Goal: Task Accomplishment & Management: Manage account settings

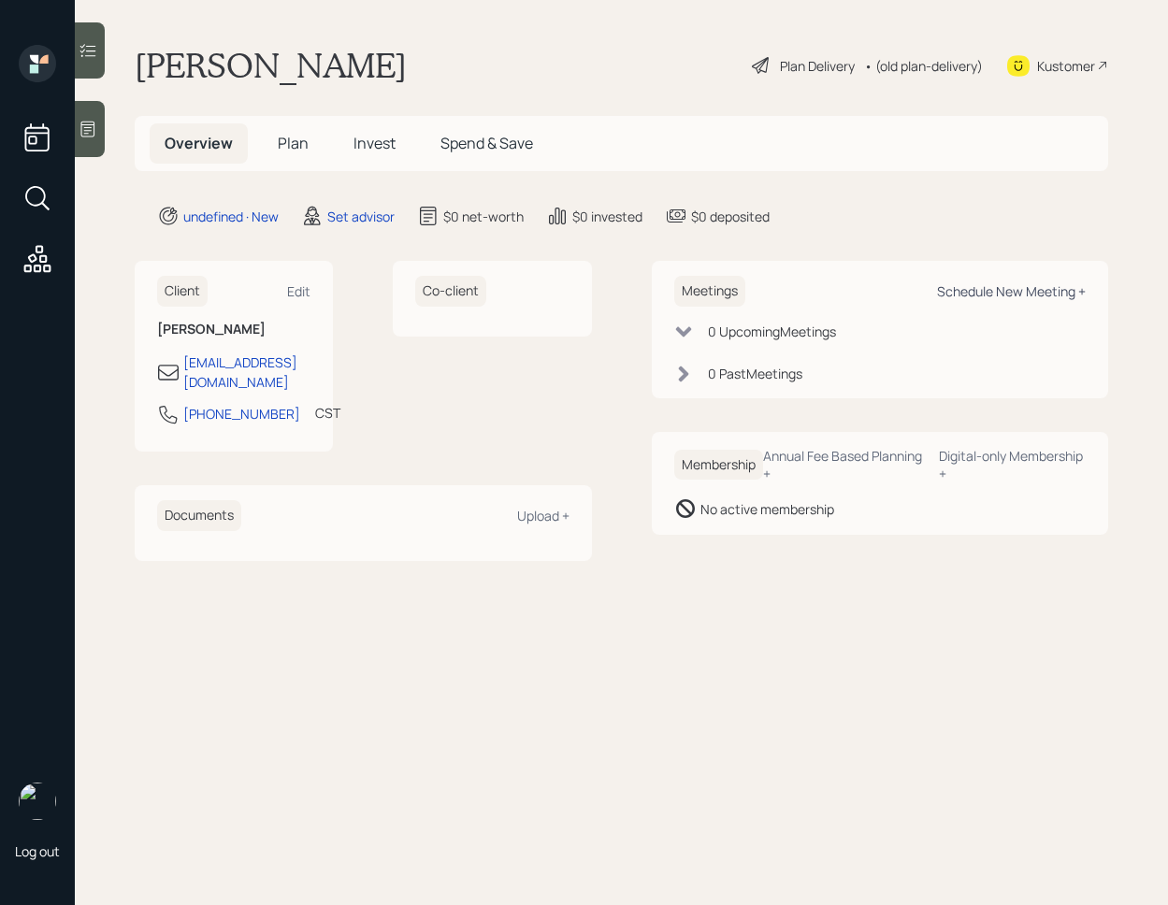
click at [992, 284] on div "Schedule New Meeting +" at bounding box center [1011, 291] width 149 height 18
select select "round-robin"
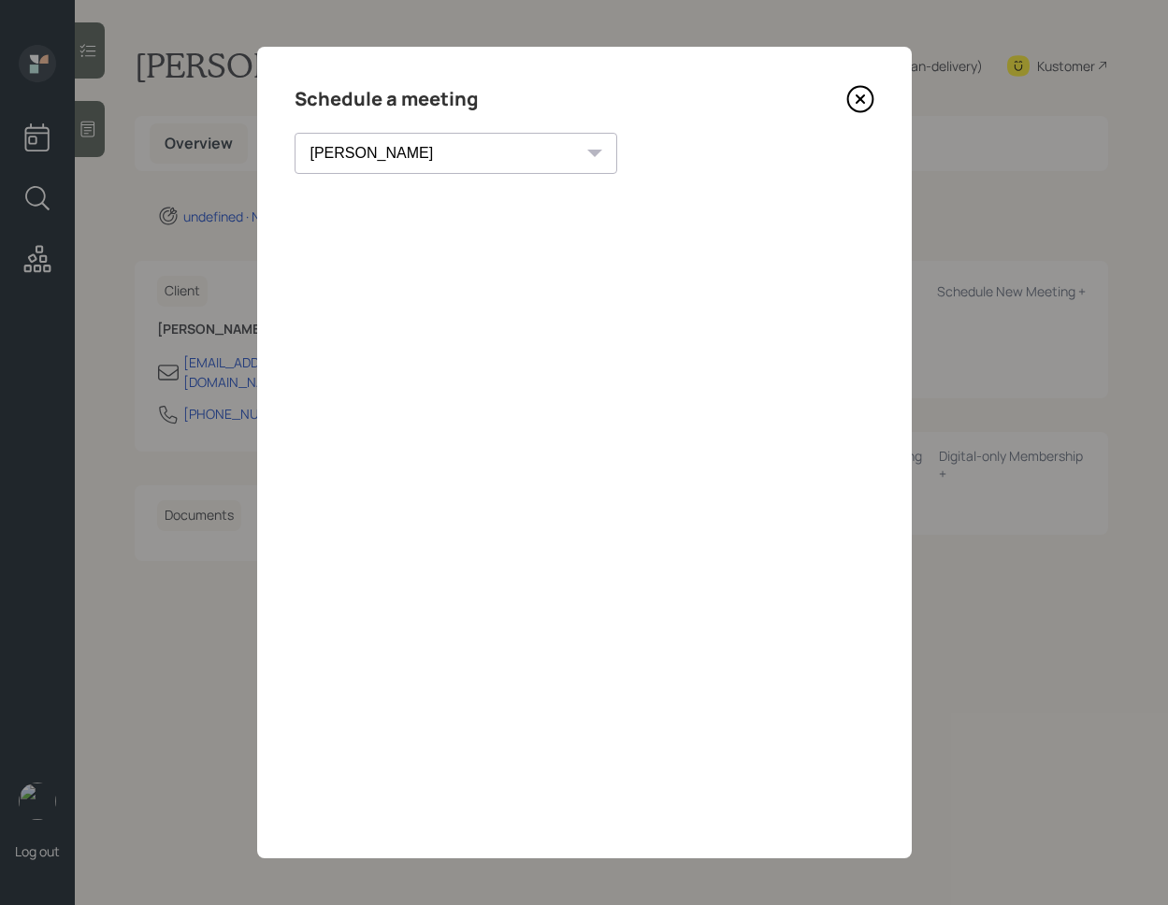
click at [862, 103] on icon at bounding box center [860, 99] width 28 height 28
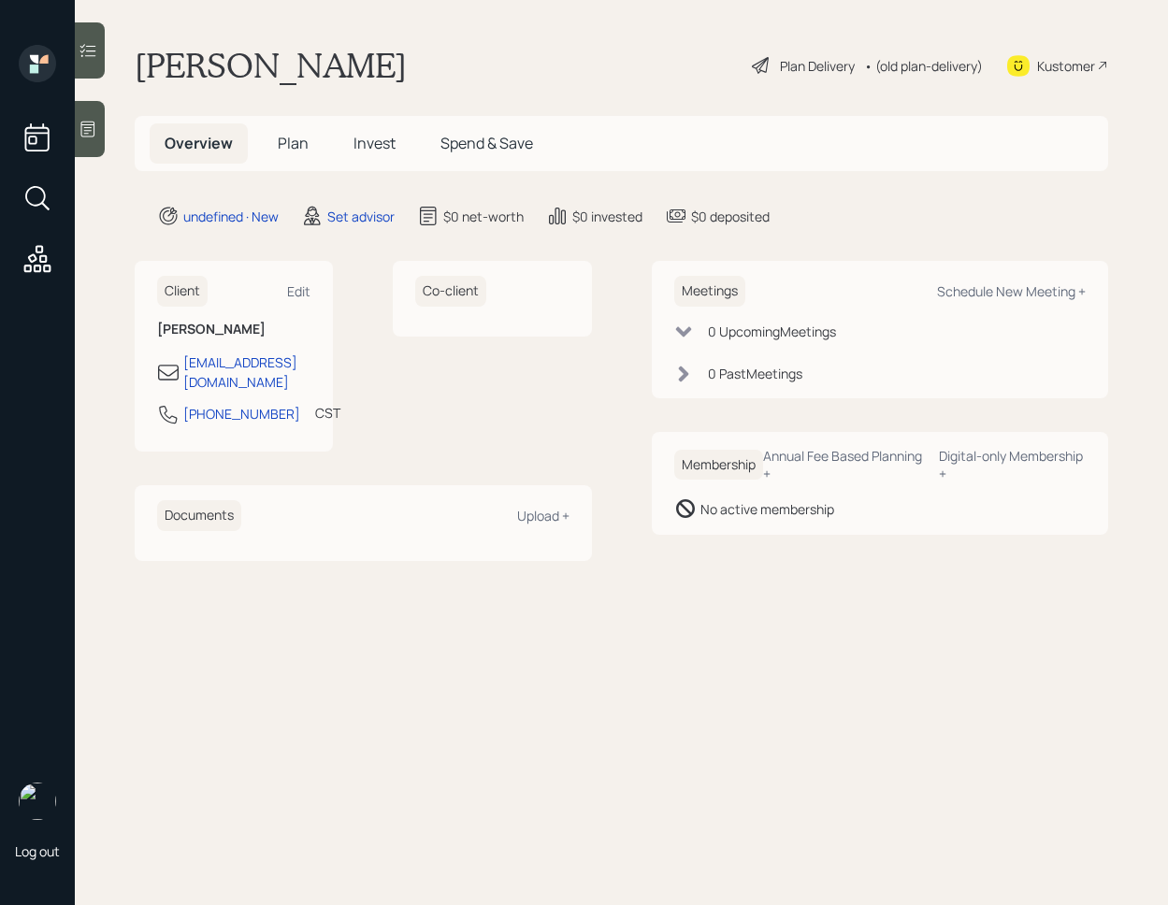
click at [96, 131] on icon at bounding box center [88, 129] width 19 height 19
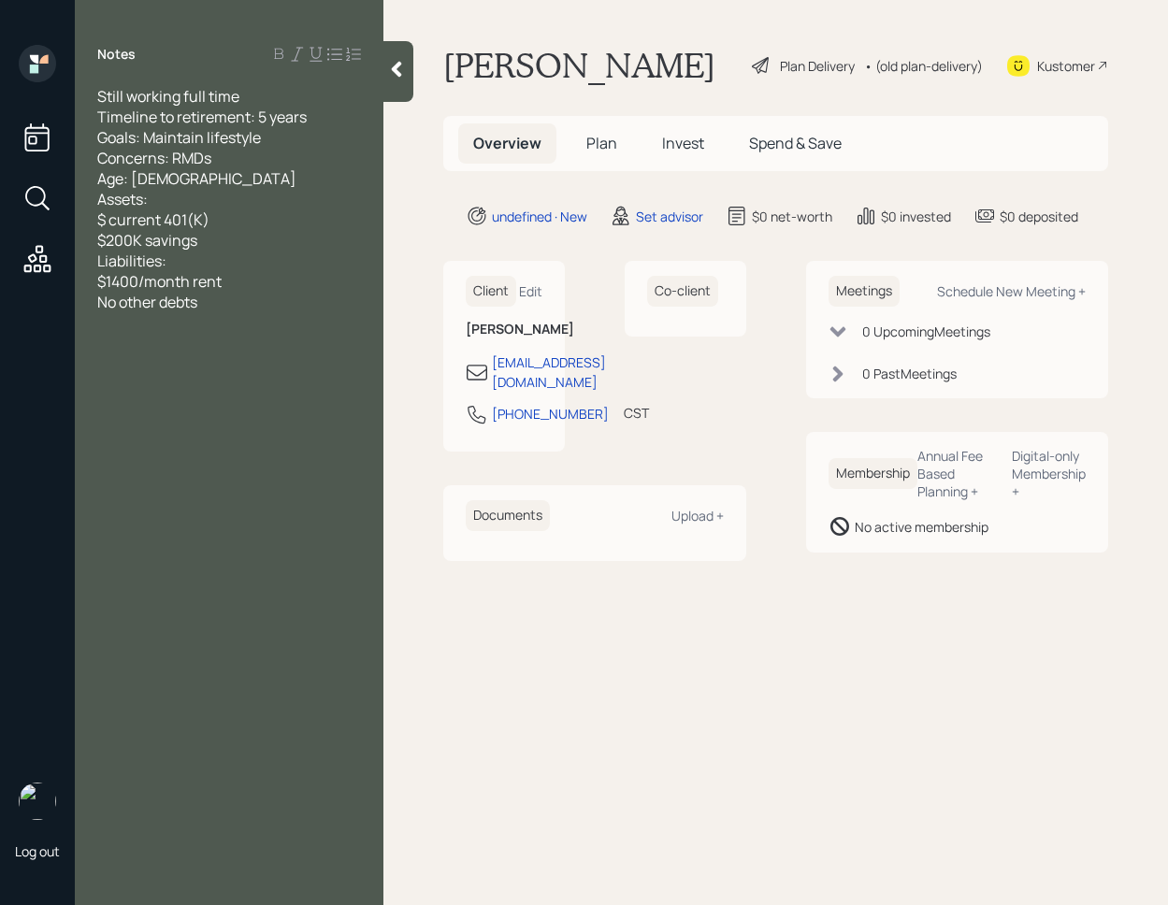
click at [406, 71] on div at bounding box center [398, 71] width 30 height 61
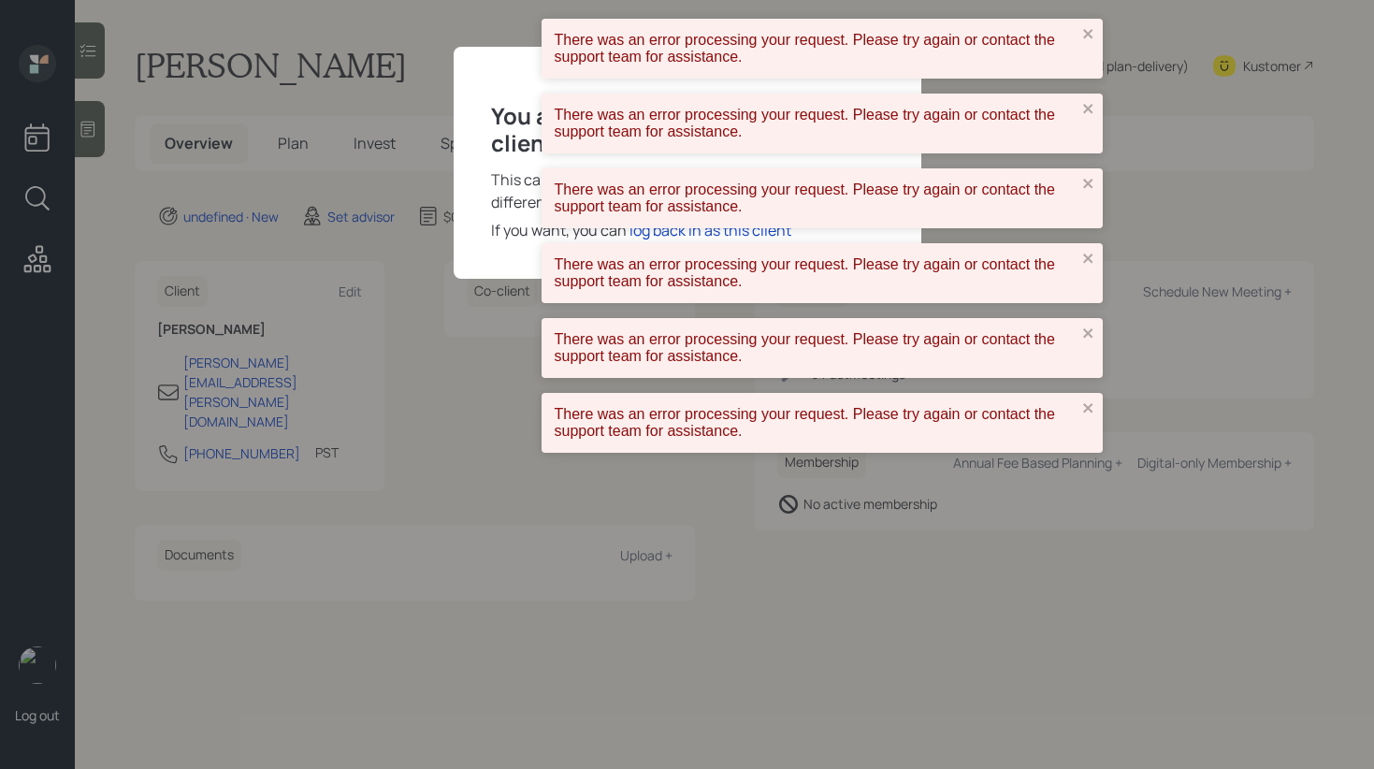
click at [479, 199] on div "You are no longer logged in as this client. This can happen when you log in as …" at bounding box center [688, 163] width 468 height 232
click at [1086, 30] on icon "close" at bounding box center [1088, 33] width 13 height 15
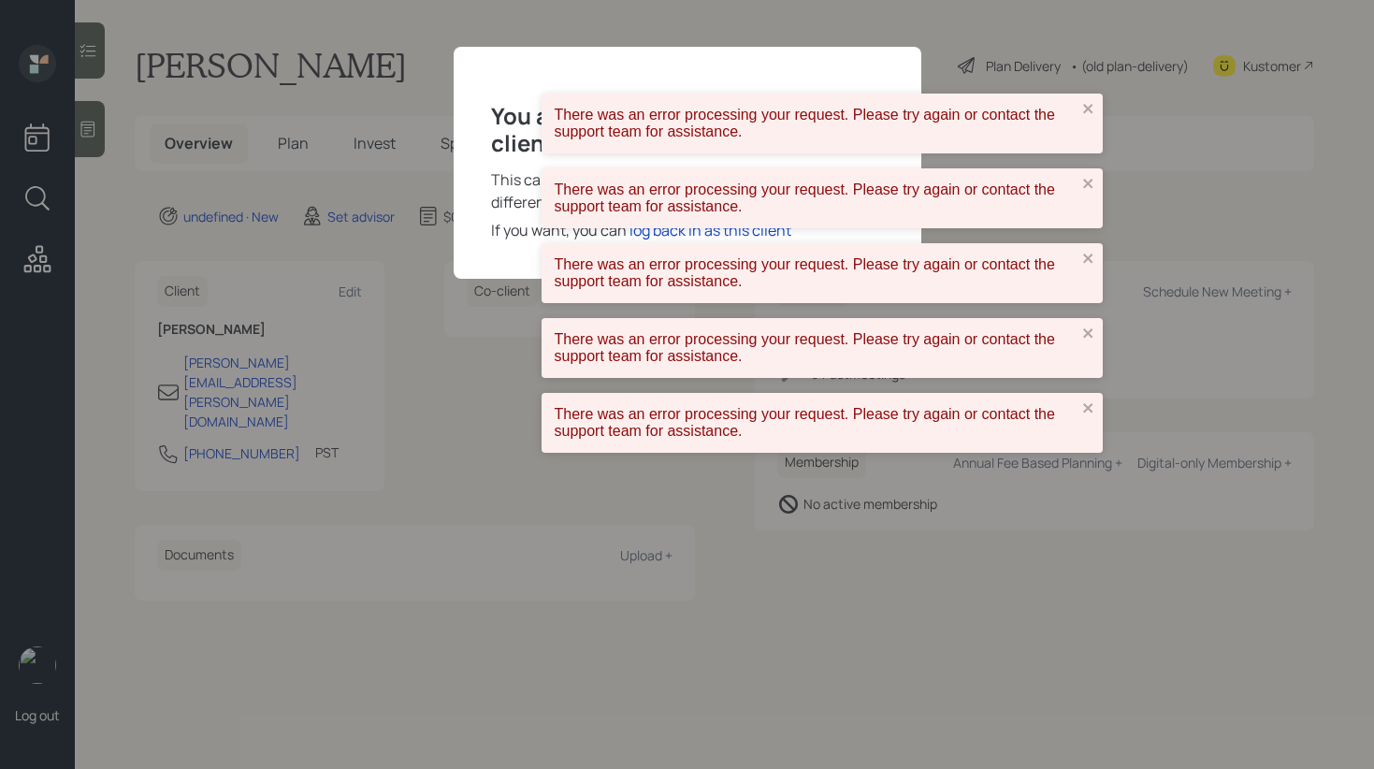
click at [1086, 30] on div "You are no longer logged in as this client. This can happen when you log in as …" at bounding box center [687, 384] width 1374 height 769
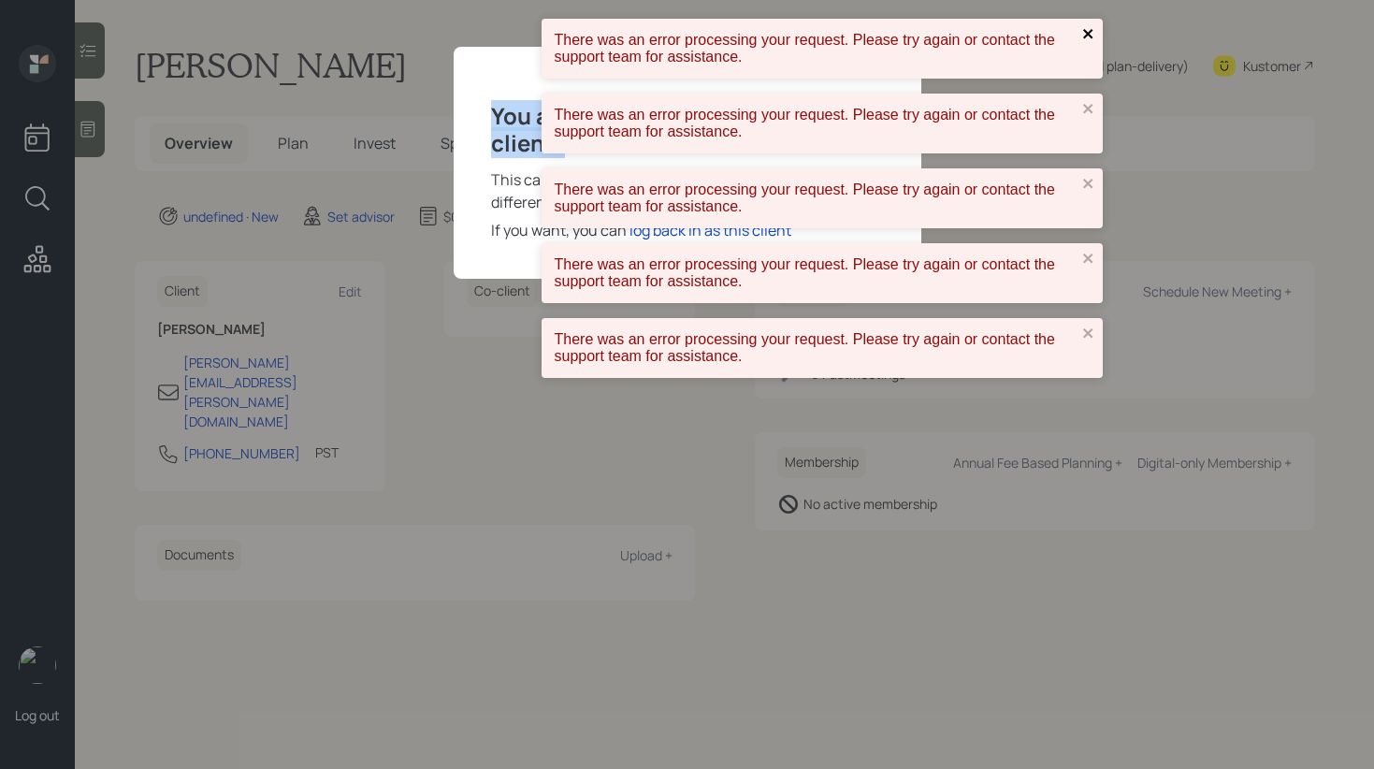
click at [1089, 33] on icon "close" at bounding box center [1087, 33] width 9 height 9
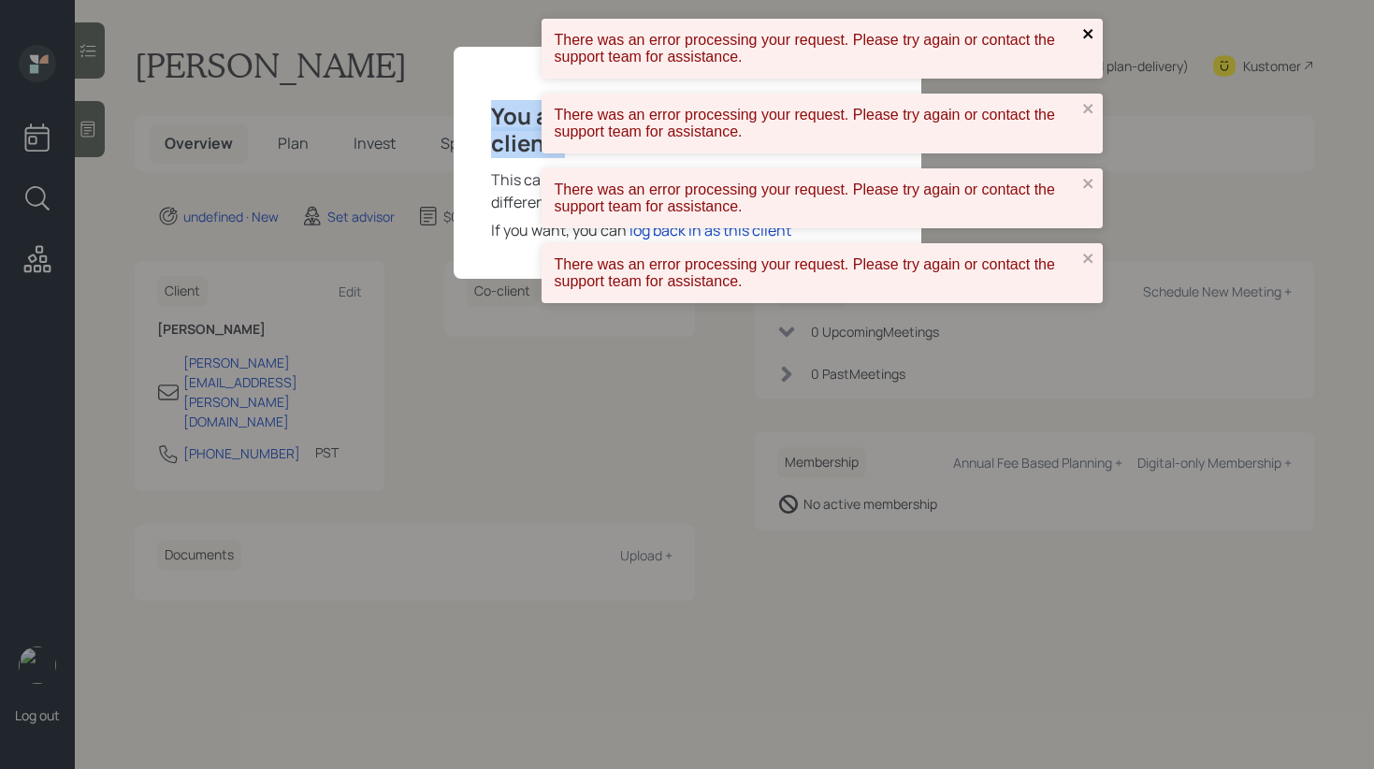
click at [1089, 36] on icon "close" at bounding box center [1088, 33] width 13 height 15
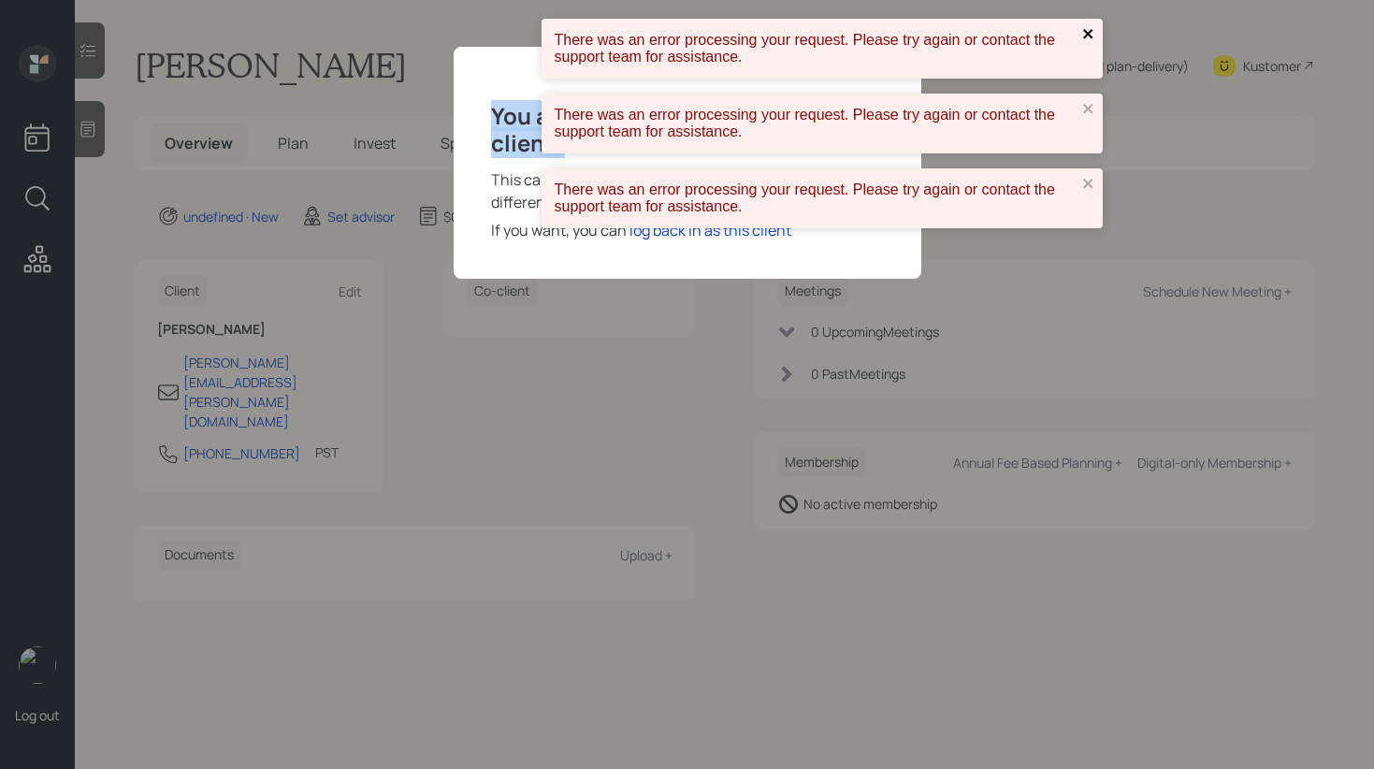
click at [1089, 38] on icon "close" at bounding box center [1088, 33] width 13 height 15
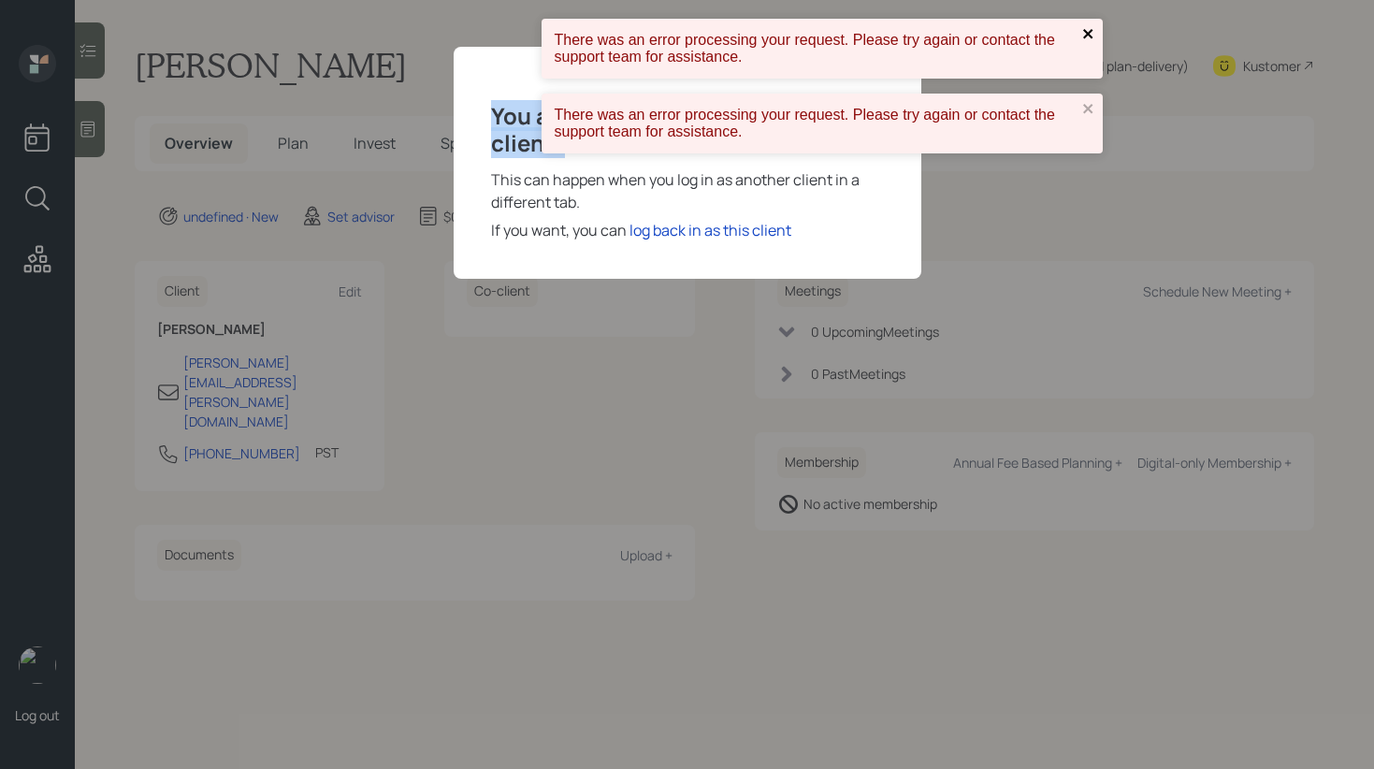
click at [1089, 35] on icon "close" at bounding box center [1087, 33] width 9 height 9
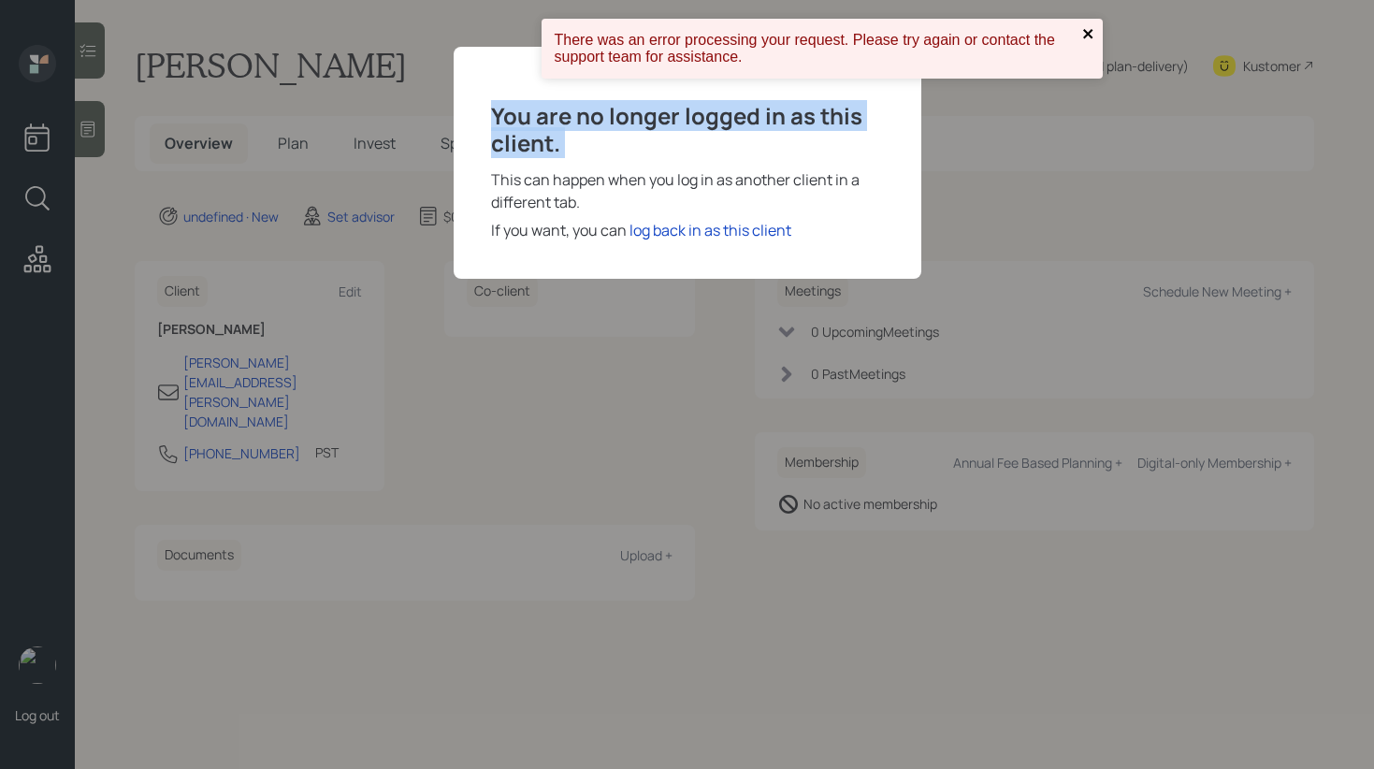
click at [1088, 36] on icon "close" at bounding box center [1088, 33] width 13 height 15
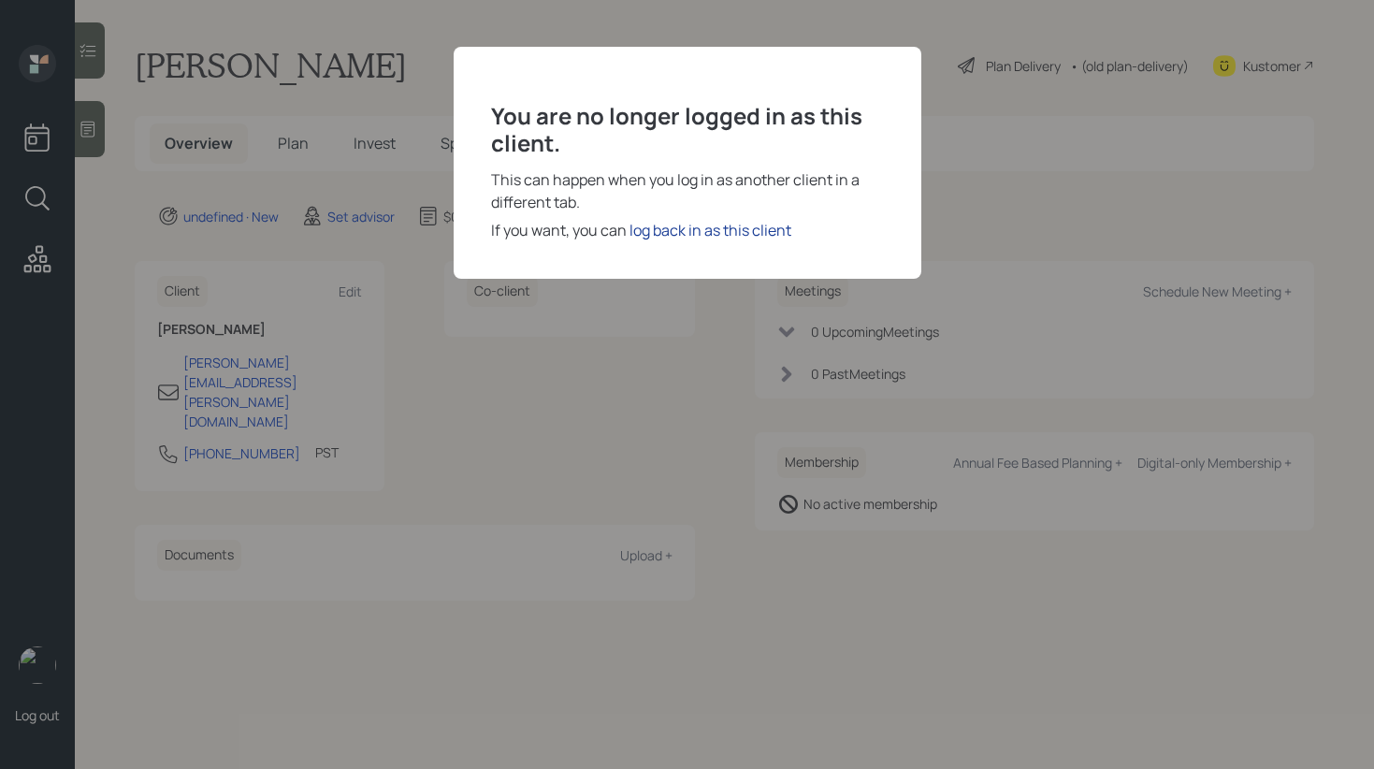
click at [700, 226] on div "log back in as this client" at bounding box center [710, 230] width 162 height 22
